Goal: Transaction & Acquisition: Purchase product/service

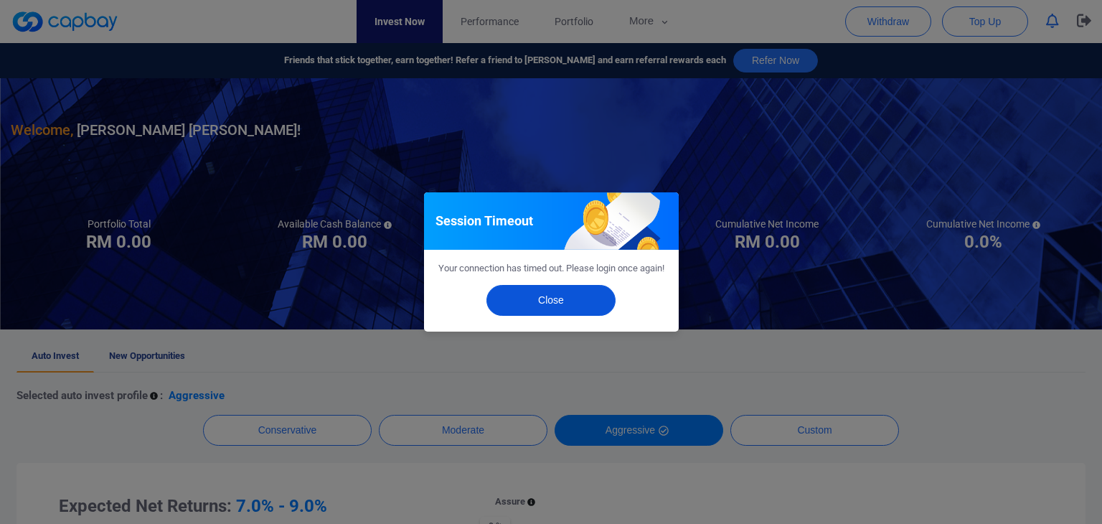
click at [532, 311] on button "Close" at bounding box center [550, 300] width 129 height 31
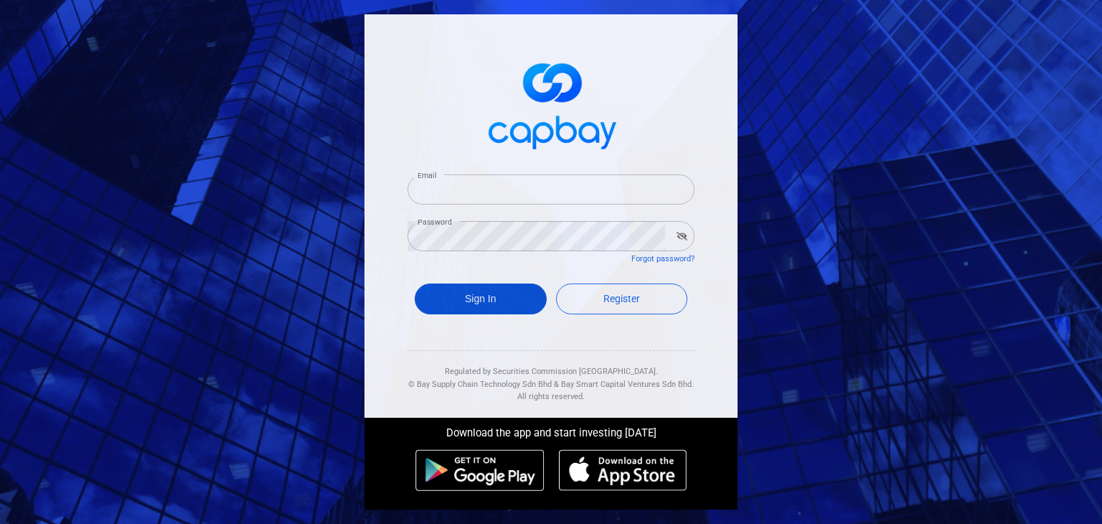
type input "roes80@gmail.com"
click at [515, 303] on button "Sign In" at bounding box center [480, 298] width 132 height 31
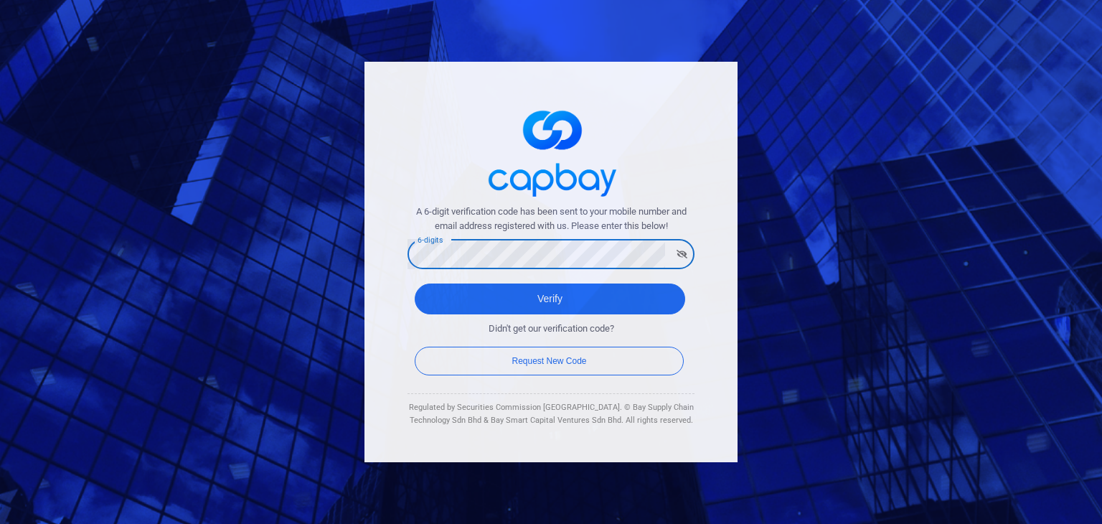
click at [397, 326] on div "A 6-digit verification code has been sent to your mobile number and email addre…" at bounding box center [550, 262] width 373 height 401
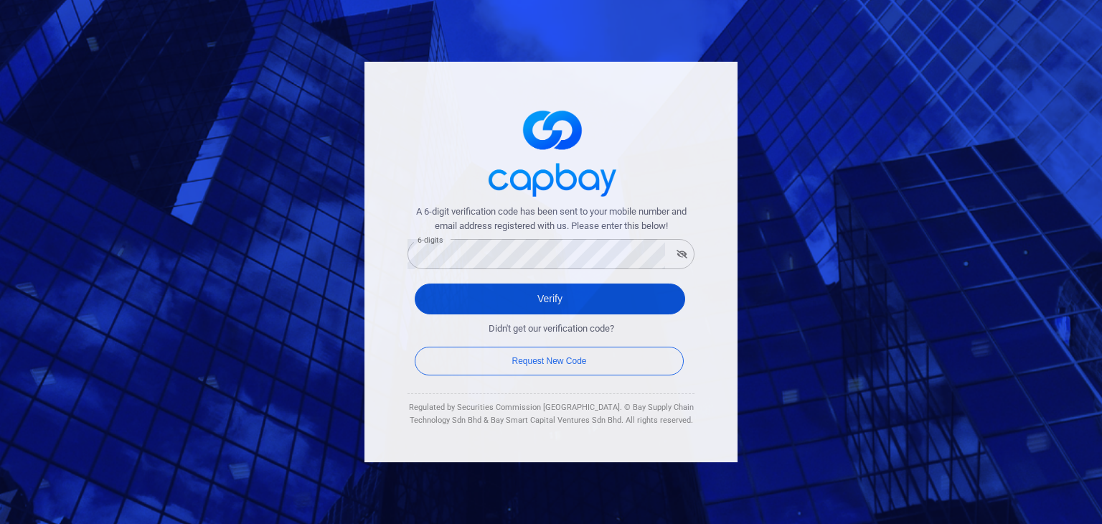
click at [480, 296] on button "Verify" at bounding box center [549, 298] width 270 height 31
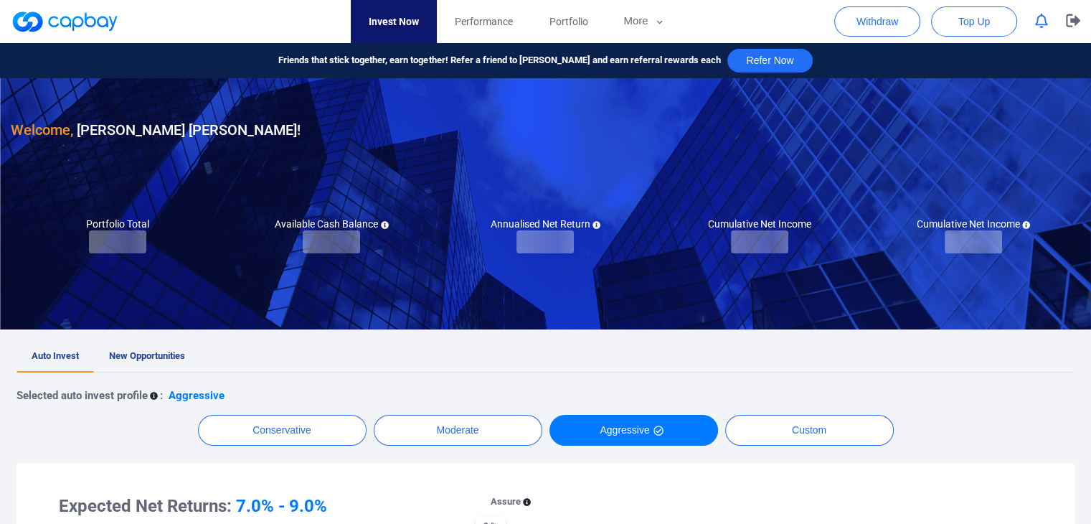
checkbox input "true"
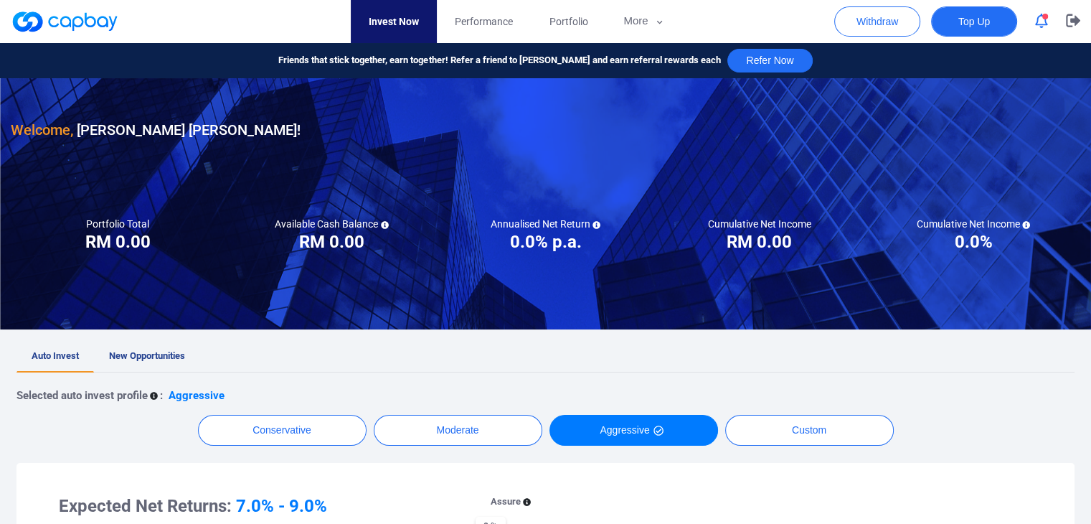
click at [968, 19] on span "Top Up" at bounding box center [974, 21] width 32 height 14
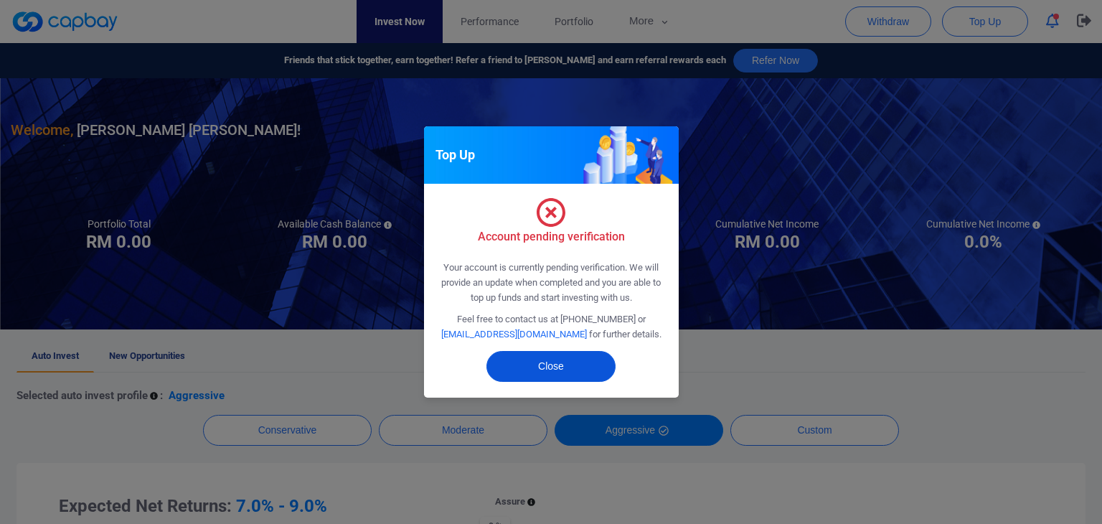
click at [541, 364] on button "Close" at bounding box center [550, 366] width 129 height 31
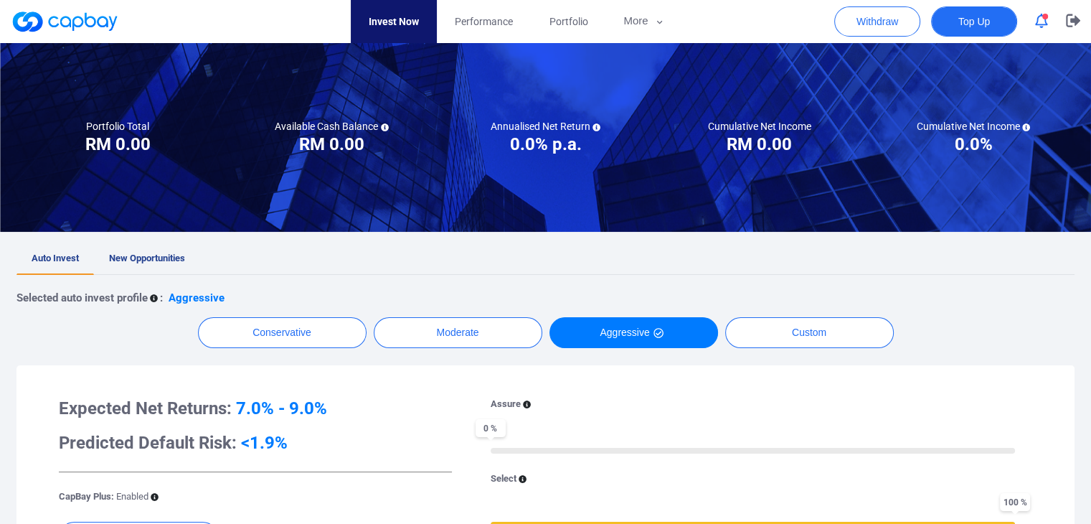
scroll to position [143, 0]
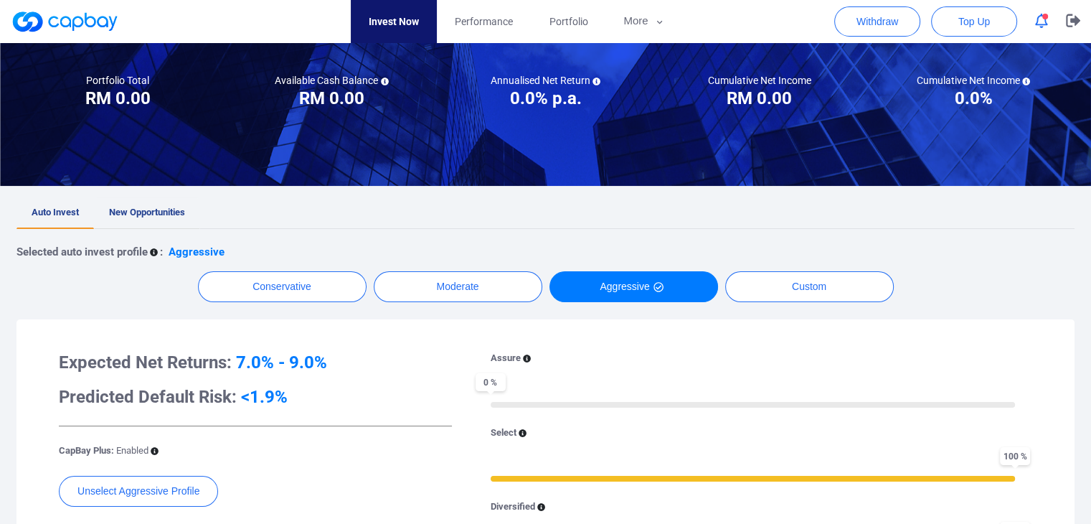
click at [146, 224] on link "New Opportunities" at bounding box center [147, 213] width 106 height 32
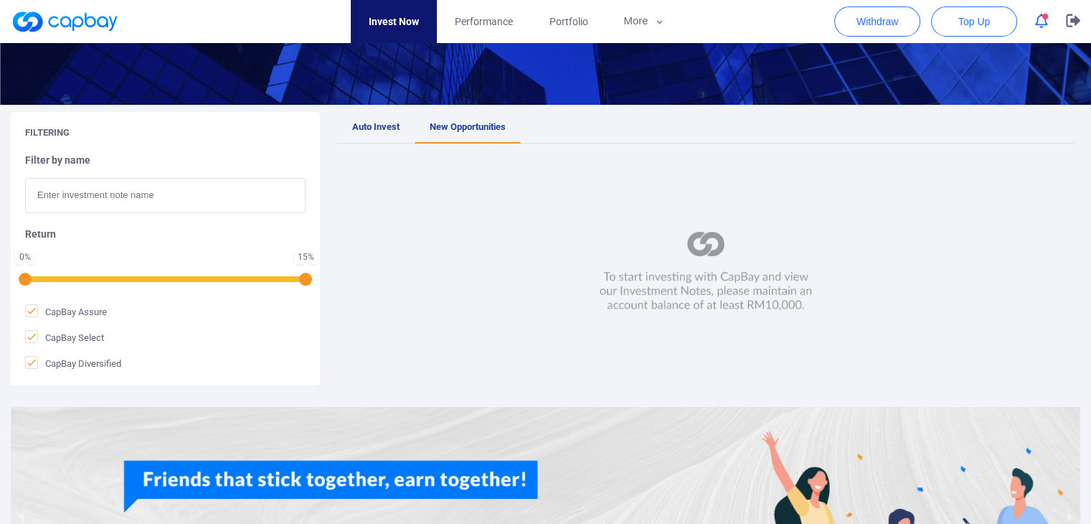
scroll to position [215, 0]
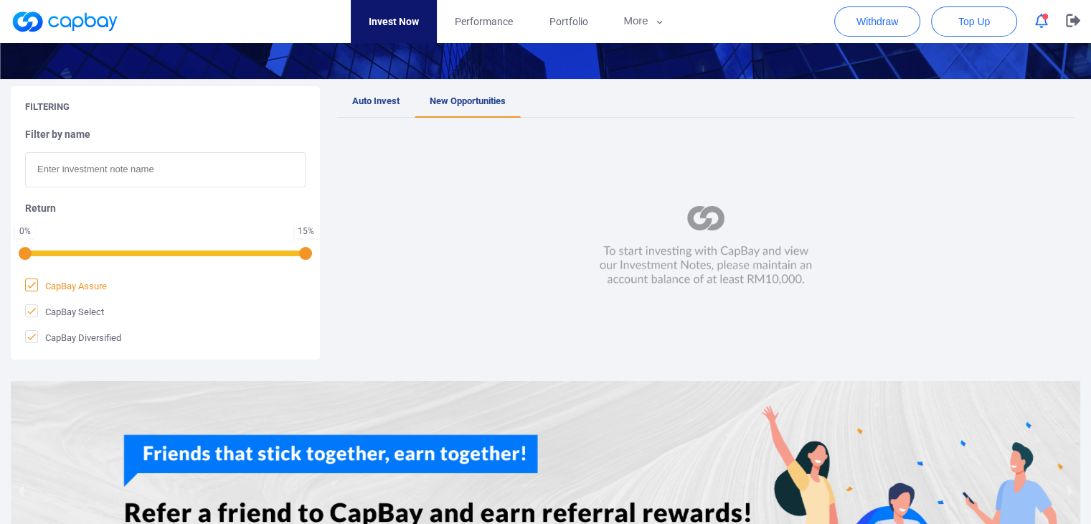
click at [38, 285] on span "CapBay Assure" at bounding box center [66, 285] width 82 height 14
click at [0, 0] on input "CapBay Assure" at bounding box center [0, 0] width 0 height 0
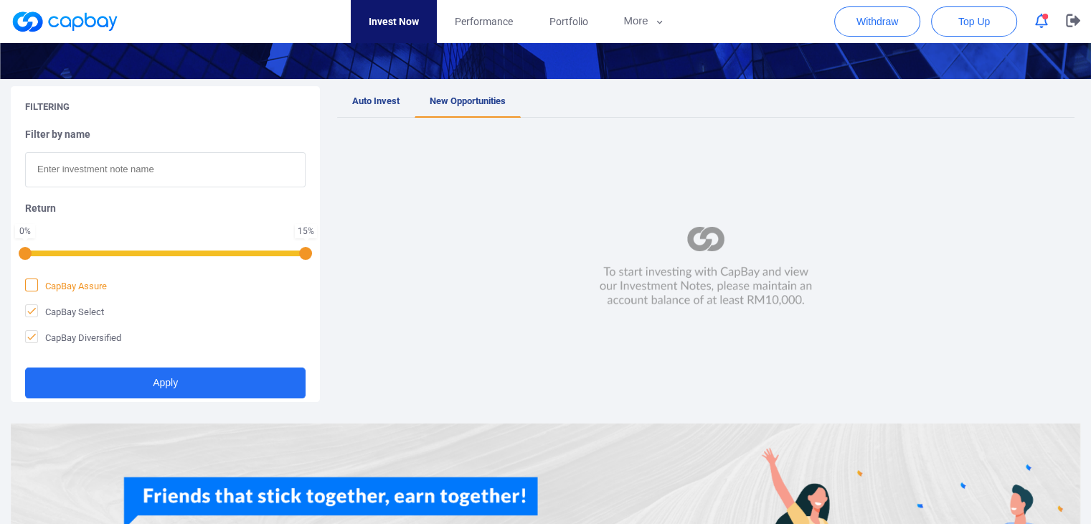
click at [38, 285] on span "CapBay Assure" at bounding box center [66, 285] width 82 height 14
click at [0, 0] on input "CapBay Assure" at bounding box center [0, 0] width 0 height 0
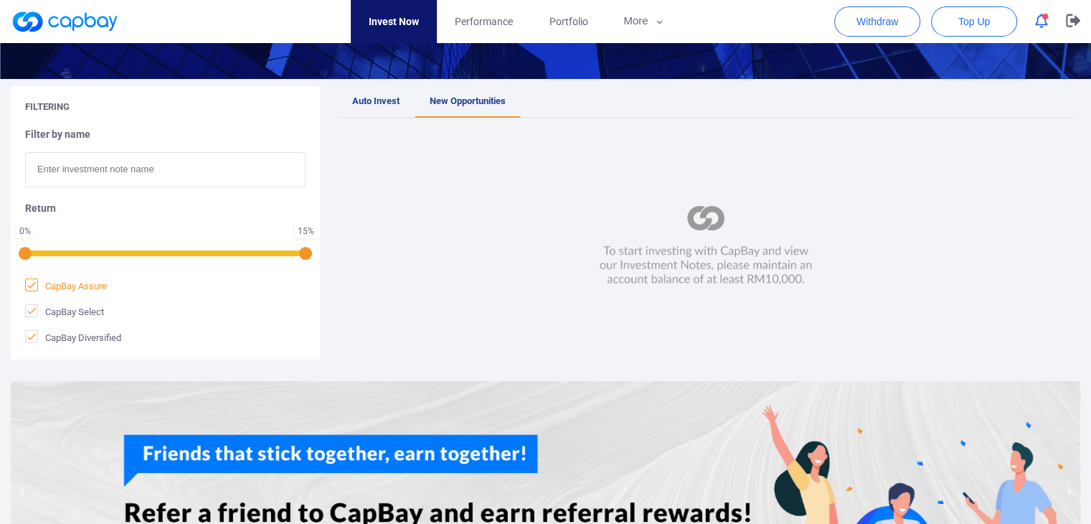
click at [38, 285] on span "CapBay Assure" at bounding box center [66, 285] width 82 height 14
click at [0, 0] on input "CapBay Assure" at bounding box center [0, 0] width 0 height 0
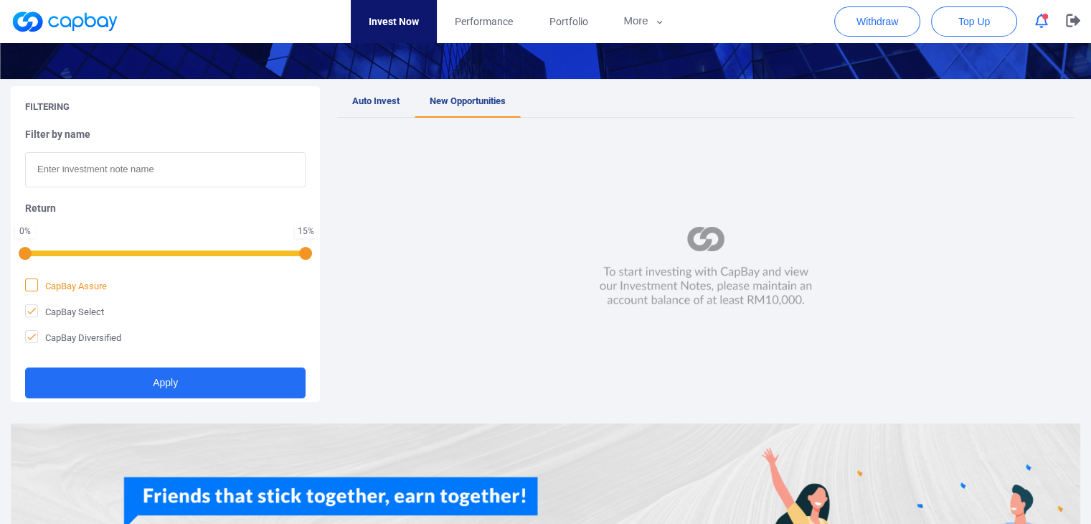
click at [38, 285] on span "CapBay Assure" at bounding box center [66, 285] width 82 height 14
click at [0, 0] on input "CapBay Assure" at bounding box center [0, 0] width 0 height 0
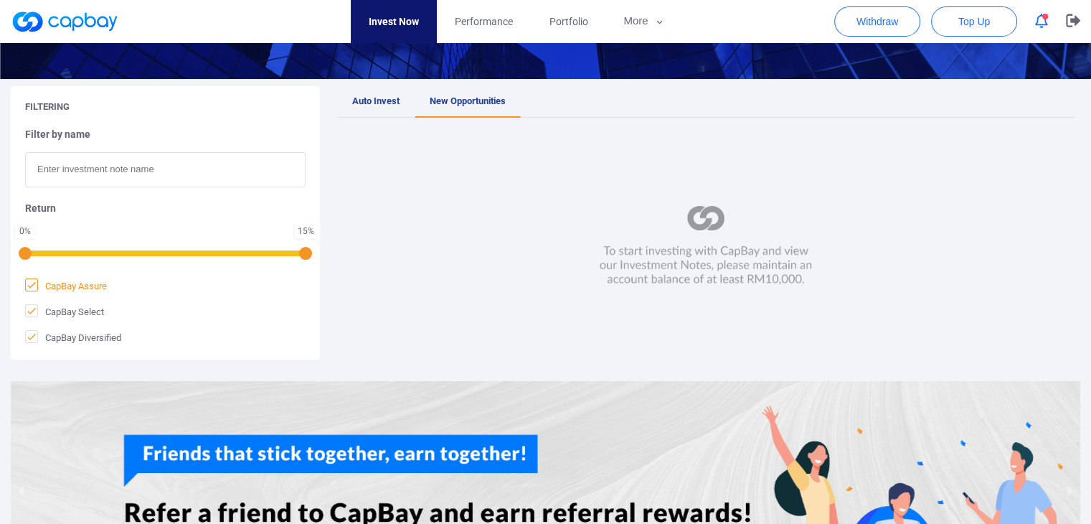
click at [38, 285] on span "CapBay Assure" at bounding box center [66, 285] width 82 height 14
click at [0, 0] on input "CapBay Assure" at bounding box center [0, 0] width 0 height 0
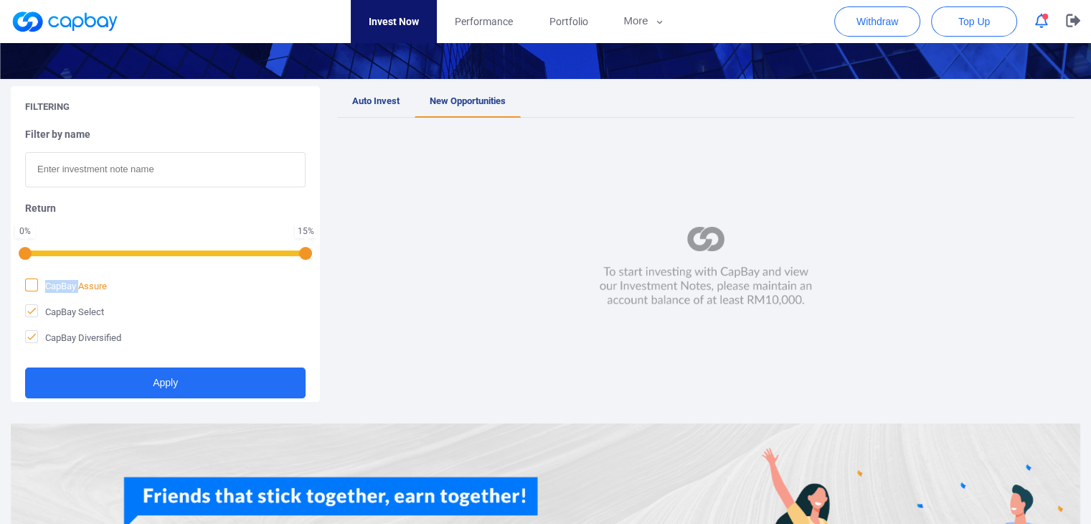
click at [38, 285] on span "CapBay Assure" at bounding box center [66, 285] width 82 height 14
click at [0, 0] on input "CapBay Assure" at bounding box center [0, 0] width 0 height 0
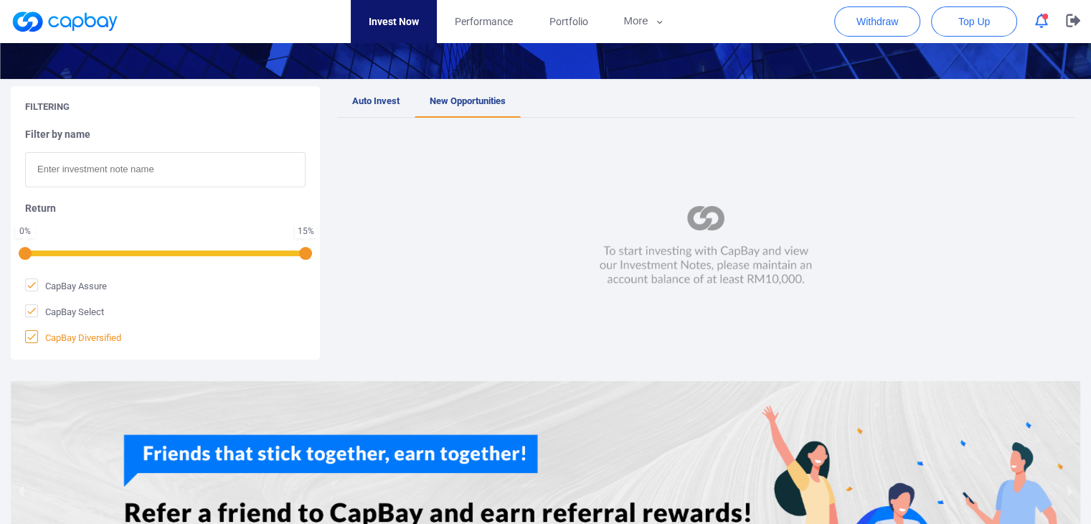
click at [29, 341] on icon at bounding box center [31, 336] width 11 height 11
click at [0, 0] on input "CapBay Diversified" at bounding box center [0, 0] width 0 height 0
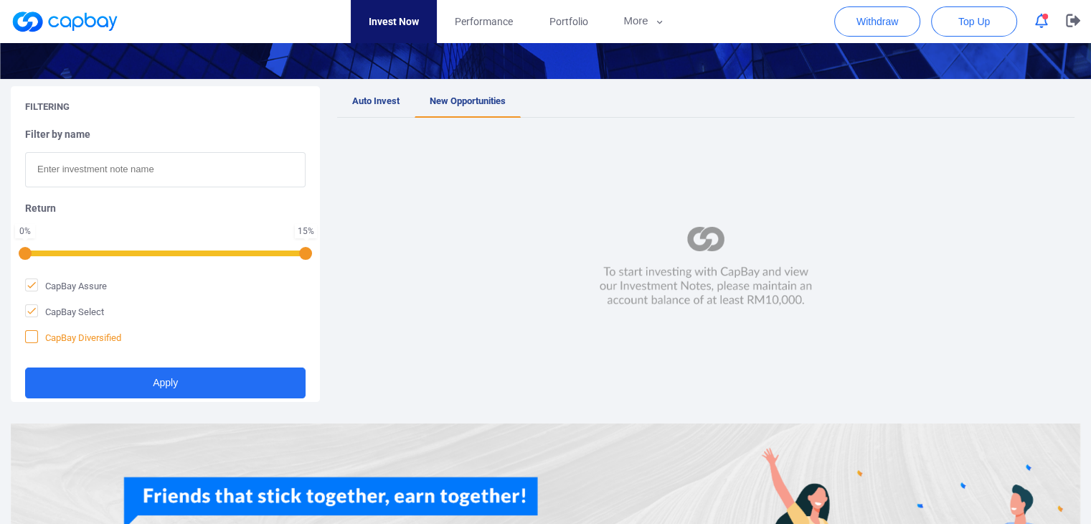
click at [29, 341] on icon at bounding box center [31, 336] width 11 height 11
click at [0, 0] on input "CapBay Diversified" at bounding box center [0, 0] width 0 height 0
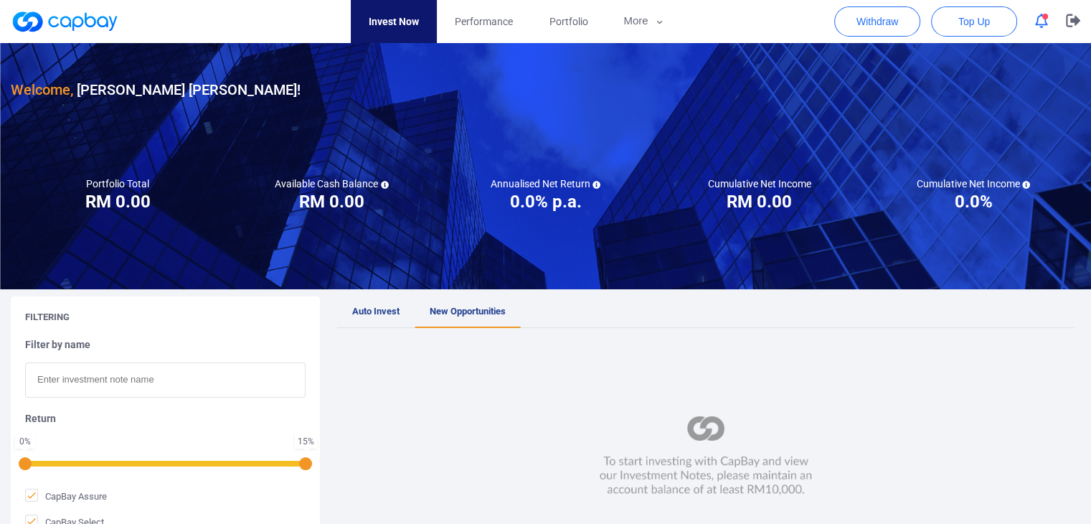
scroll to position [0, 0]
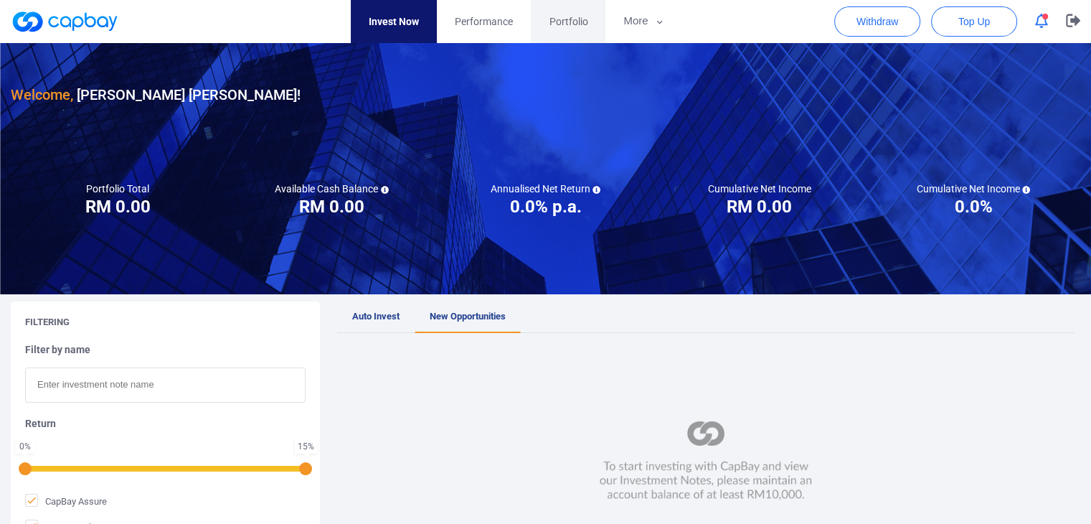
click at [582, 25] on span "Portfolio" at bounding box center [568, 22] width 39 height 16
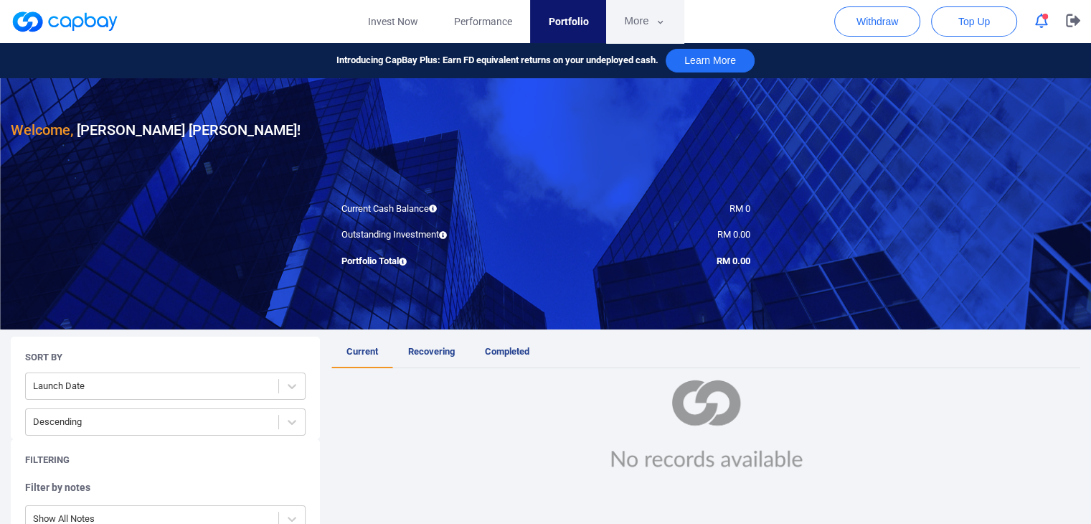
click at [643, 24] on button "More" at bounding box center [644, 21] width 77 height 43
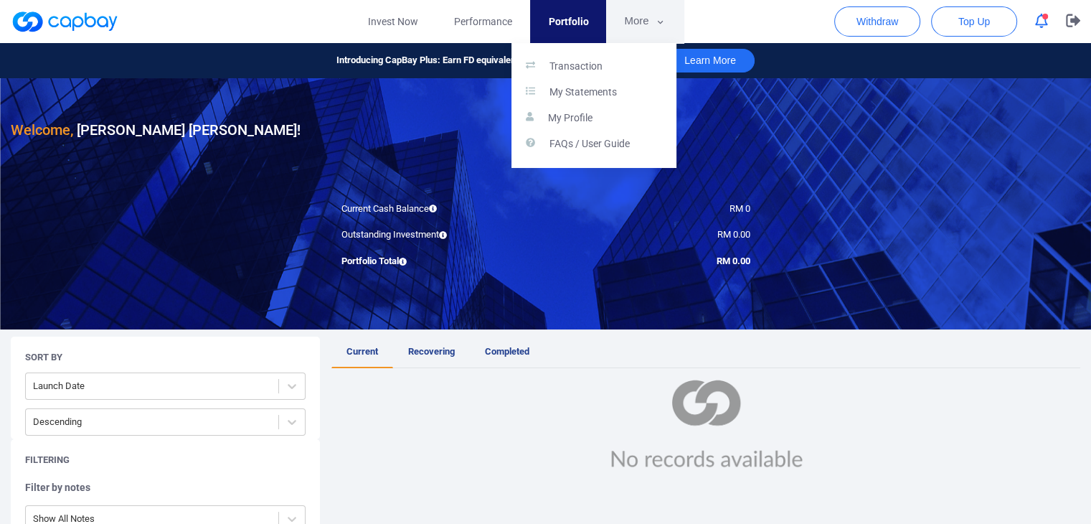
click at [643, 24] on button "button" at bounding box center [545, 262] width 1091 height 524
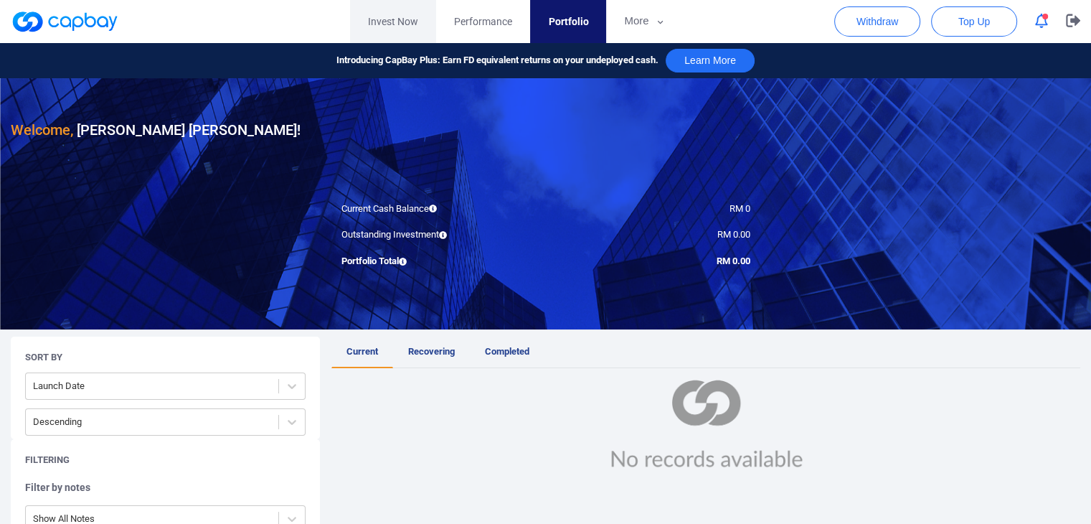
click at [397, 18] on link "Invest Now" at bounding box center [393, 21] width 86 height 43
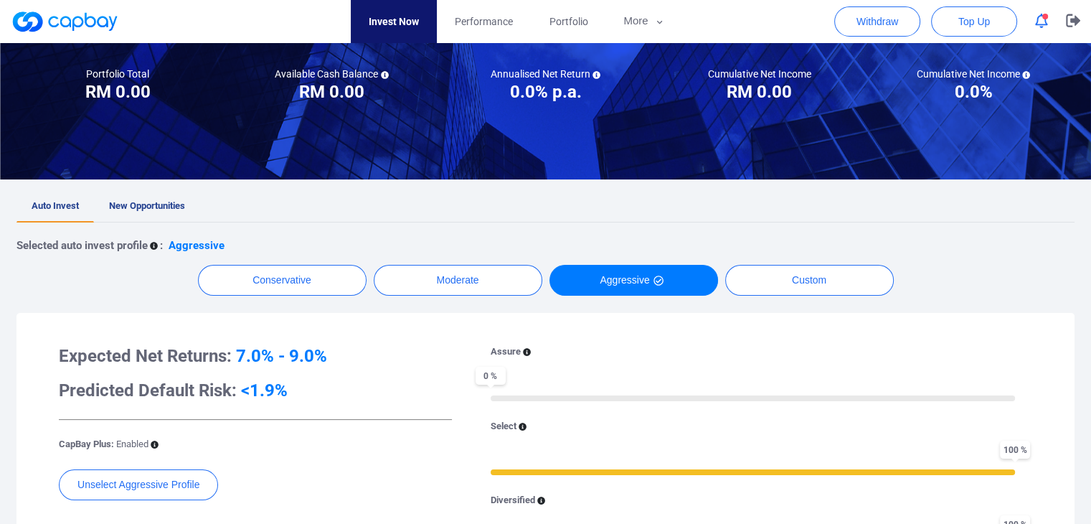
scroll to position [143, 0]
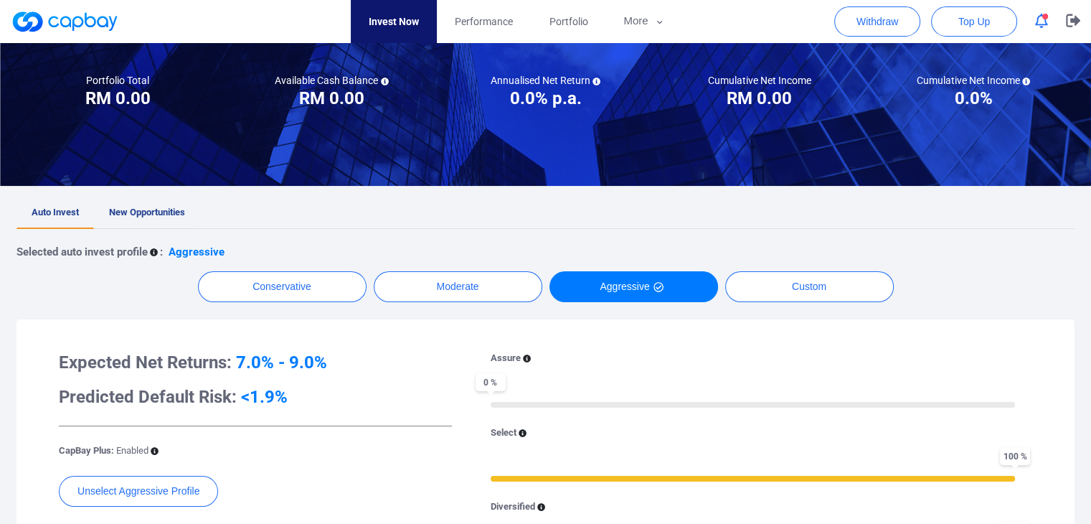
click at [138, 213] on span "New Opportunities" at bounding box center [147, 212] width 76 height 11
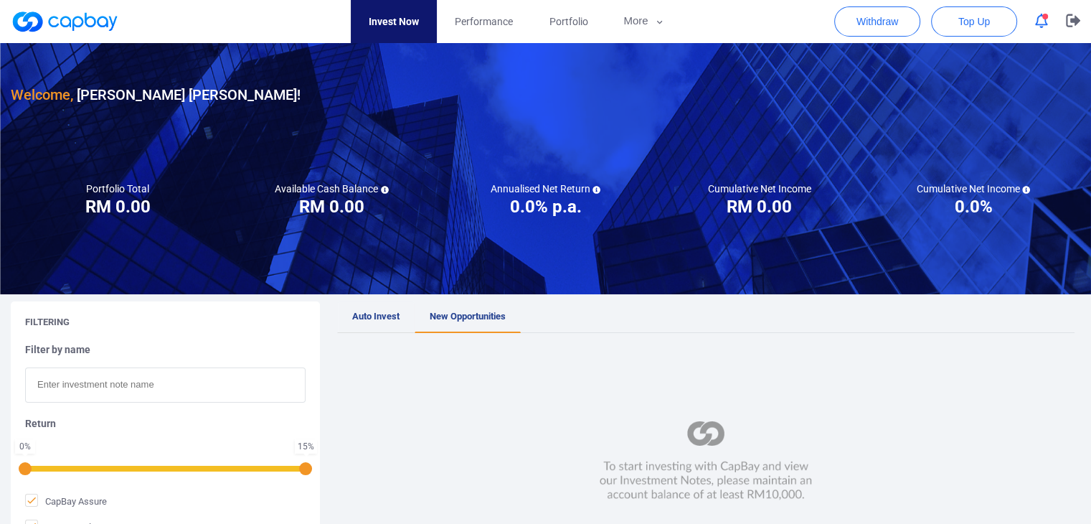
click at [370, 322] on link "Auto Invest" at bounding box center [375, 317] width 77 height 32
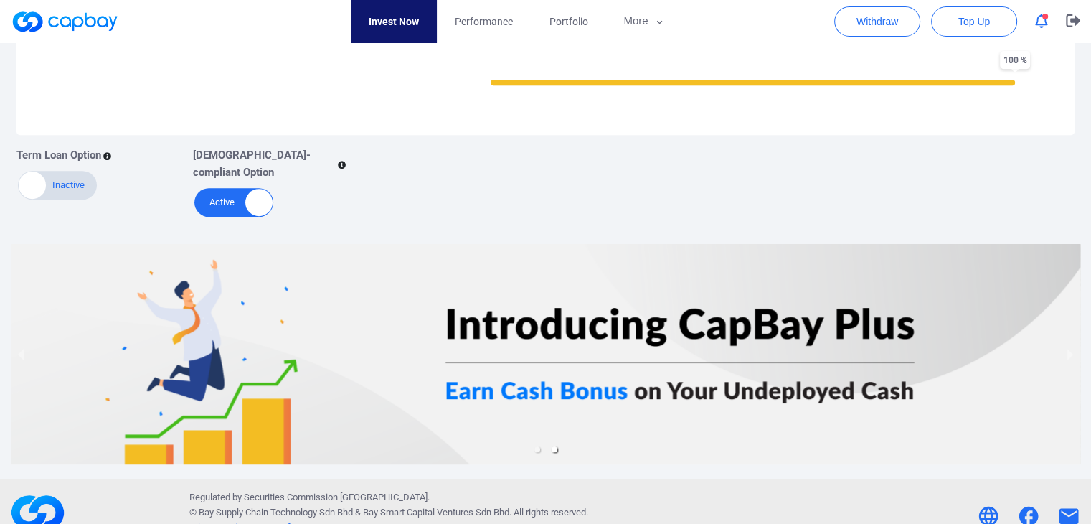
scroll to position [618, 0]
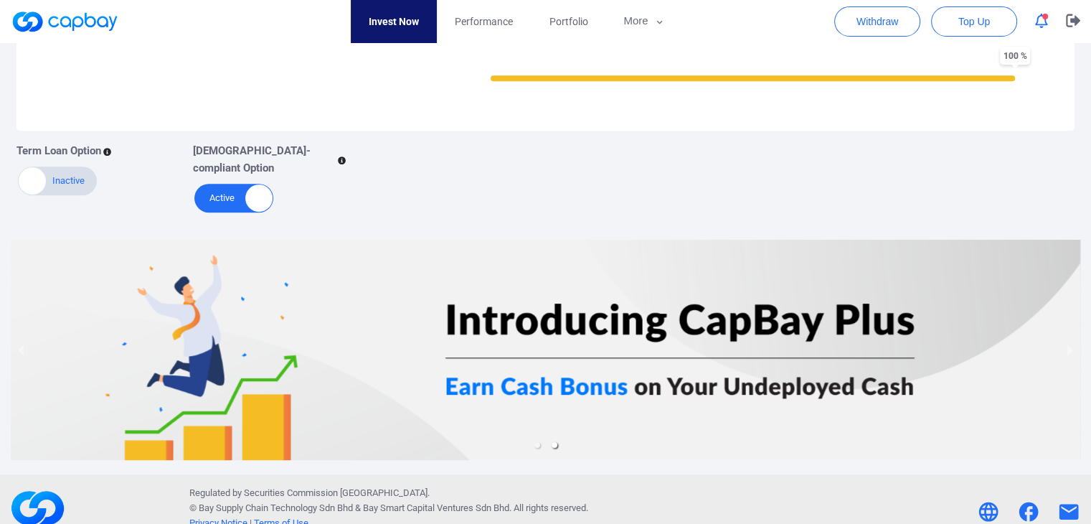
click at [577, 376] on div at bounding box center [545, 349] width 1069 height 219
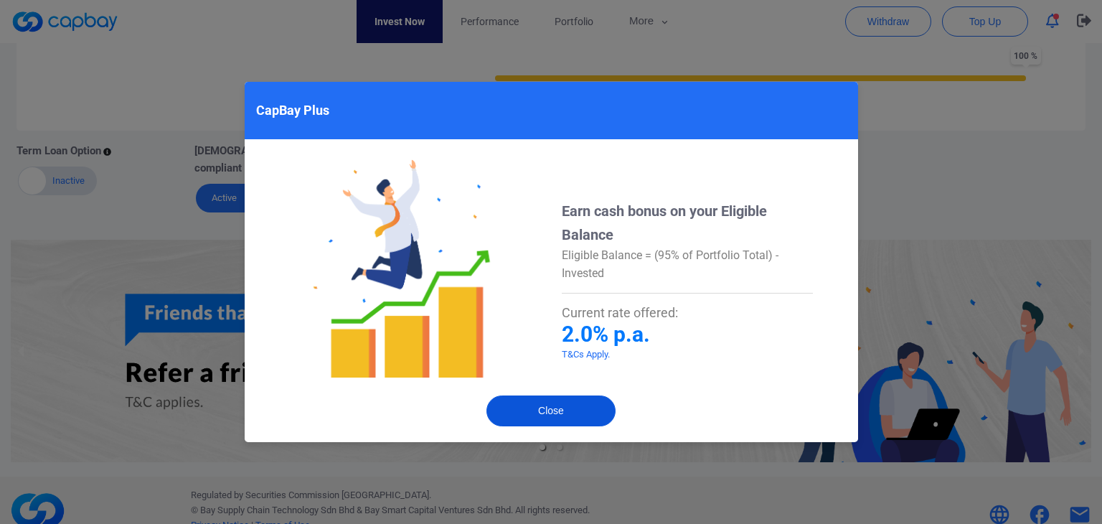
click at [554, 409] on button "Close" at bounding box center [550, 410] width 129 height 31
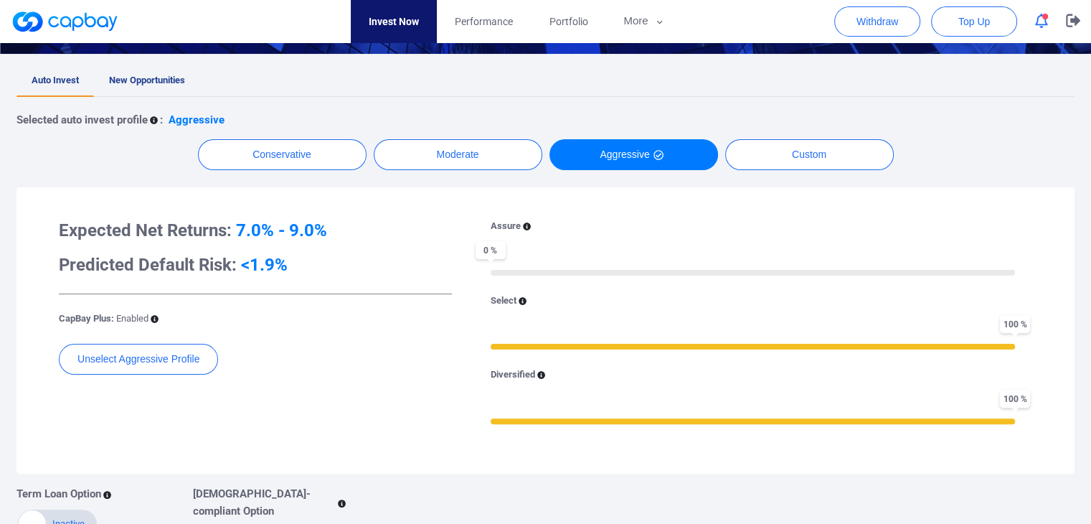
scroll to position [260, 0]
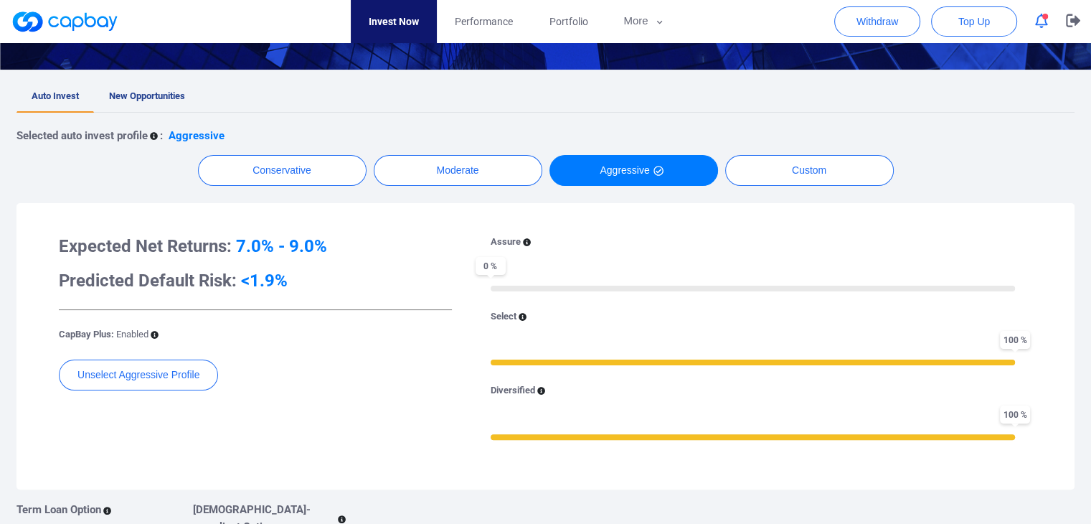
click at [536, 388] on div "Diversified" at bounding box center [753, 390] width 524 height 15
